Goal: Check status: Check status

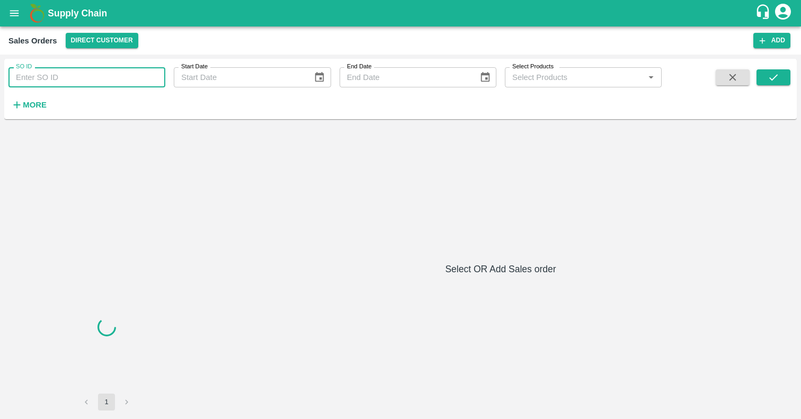
click at [40, 77] on input "SO ID" at bounding box center [86, 77] width 157 height 20
paste input "510"
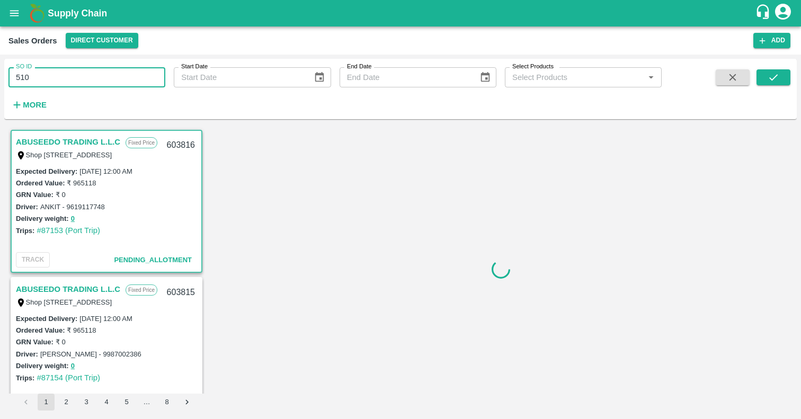
type input "510"
click at [21, 15] on button "open drawer" at bounding box center [14, 13] width 24 height 24
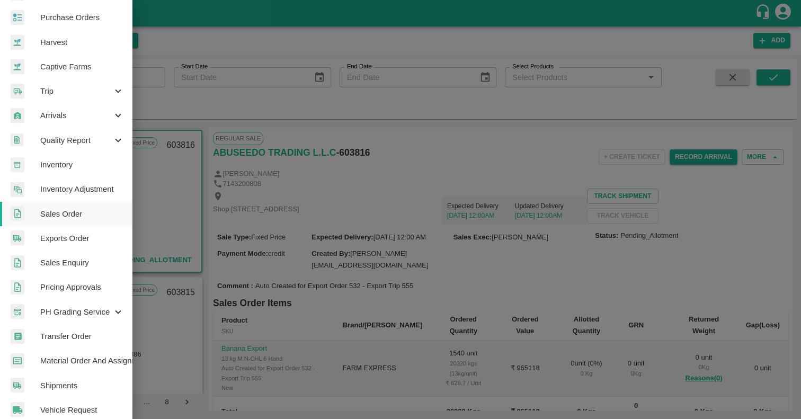
scroll to position [66, 0]
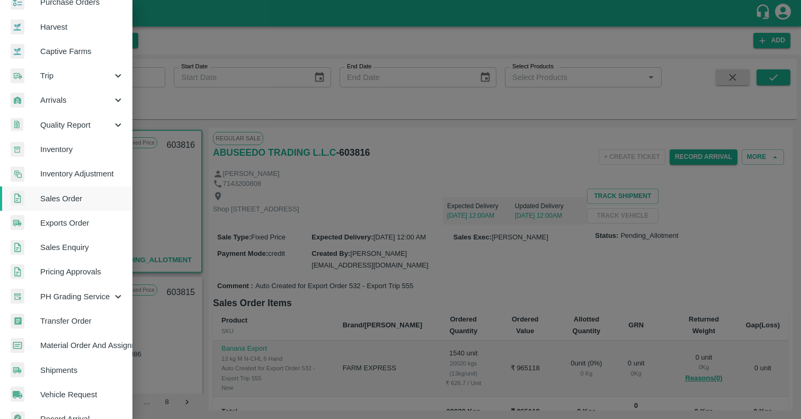
click at [64, 219] on span "Exports Order" at bounding box center [82, 223] width 84 height 12
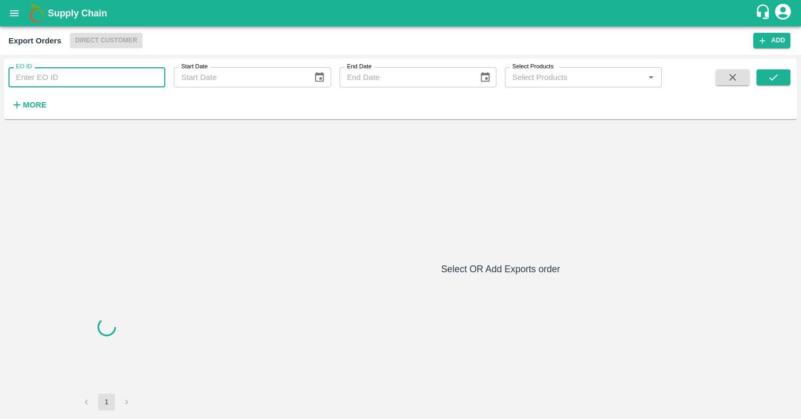
click at [55, 77] on input "EO ID" at bounding box center [86, 77] width 157 height 20
paste input "510"
type input "510"
click at [774, 78] on icon "submit" at bounding box center [773, 77] width 8 height 6
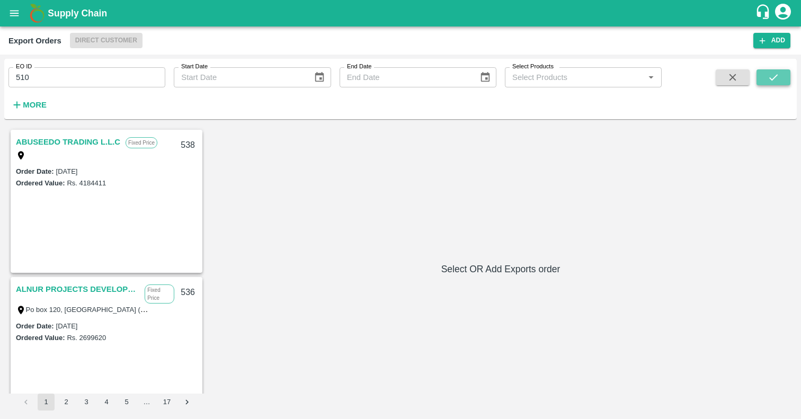
click at [774, 75] on icon "submit" at bounding box center [773, 77] width 12 height 12
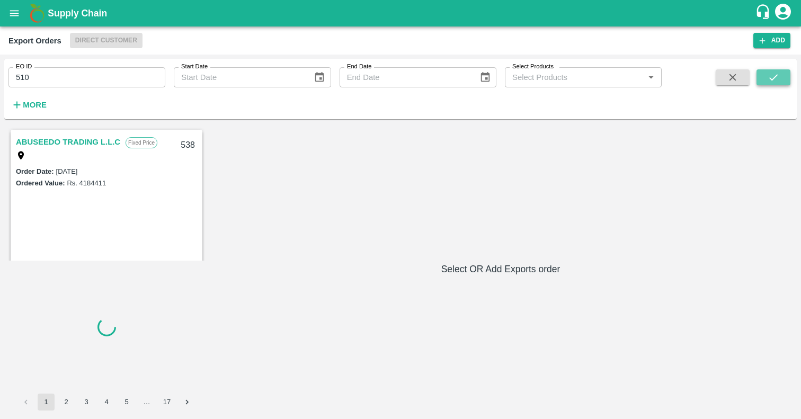
click at [774, 75] on icon "submit" at bounding box center [773, 77] width 12 height 12
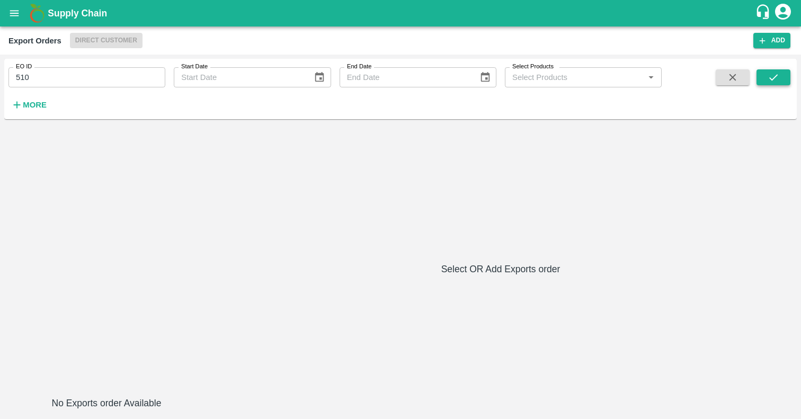
click at [772, 79] on icon "submit" at bounding box center [773, 77] width 8 height 6
click at [37, 82] on input "510" at bounding box center [86, 77] width 157 height 20
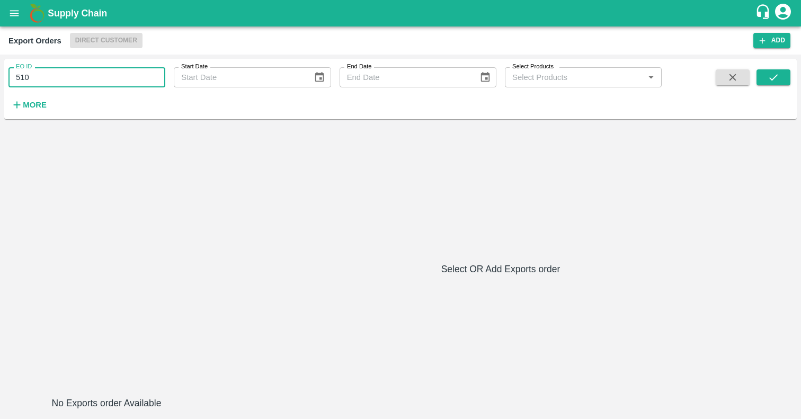
click at [105, 42] on span "Direct Customer" at bounding box center [106, 40] width 73 height 15
click at [66, 78] on input "510" at bounding box center [86, 77] width 157 height 20
click at [768, 78] on icon "submit" at bounding box center [773, 77] width 12 height 12
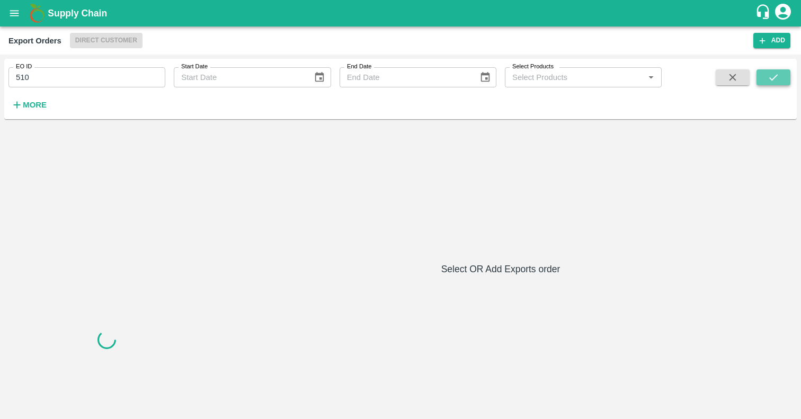
click at [768, 78] on icon "submit" at bounding box center [773, 77] width 12 height 12
click at [539, 82] on input "Select Products" at bounding box center [574, 77] width 133 height 14
click at [284, 143] on div "No Exports order Available Select OR Add Exports order" at bounding box center [400, 269] width 784 height 283
click at [34, 106] on strong "More" at bounding box center [35, 105] width 24 height 8
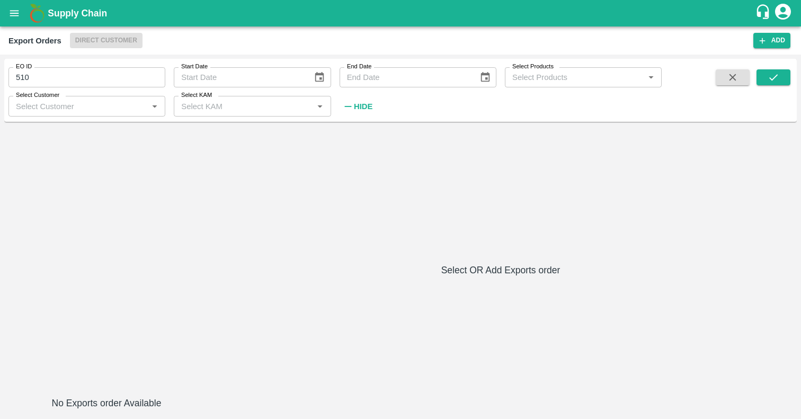
click at [17, 11] on icon "open drawer" at bounding box center [14, 13] width 12 height 12
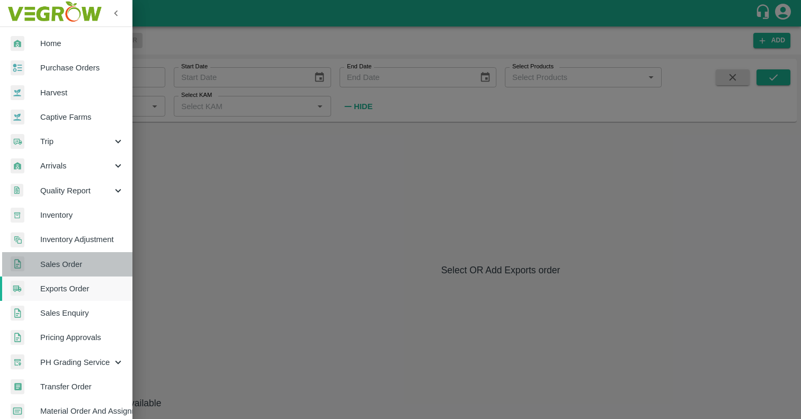
click at [77, 261] on span "Sales Order" at bounding box center [82, 264] width 84 height 12
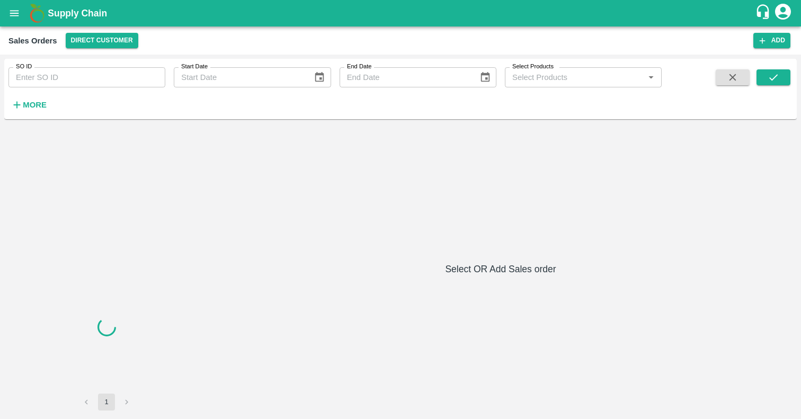
click at [76, 82] on input "SO ID" at bounding box center [86, 77] width 157 height 20
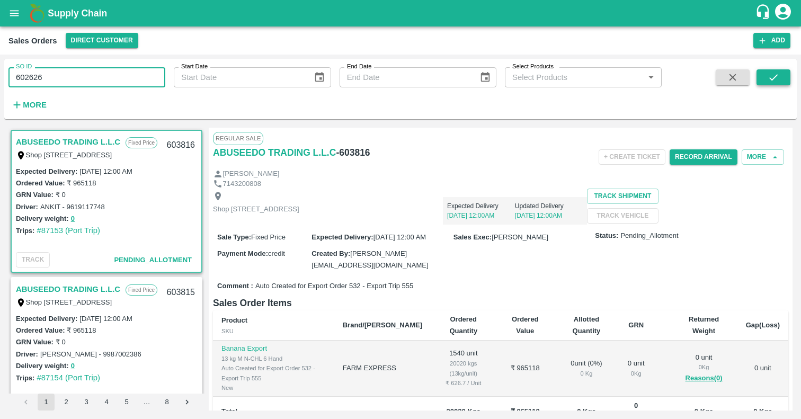
type input "602626"
click at [764, 78] on button "submit" at bounding box center [773, 77] width 34 height 16
